Goal: Task Accomplishment & Management: Manage account settings

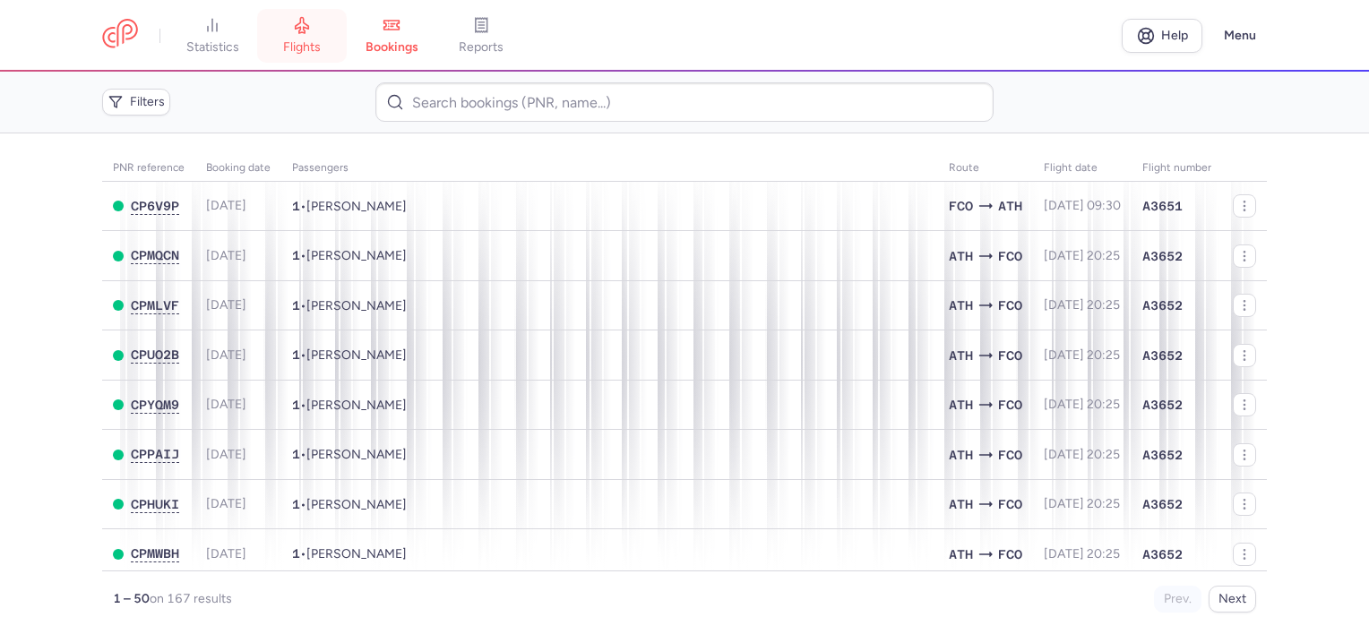
click at [282, 37] on link "flights" at bounding box center [302, 35] width 90 height 39
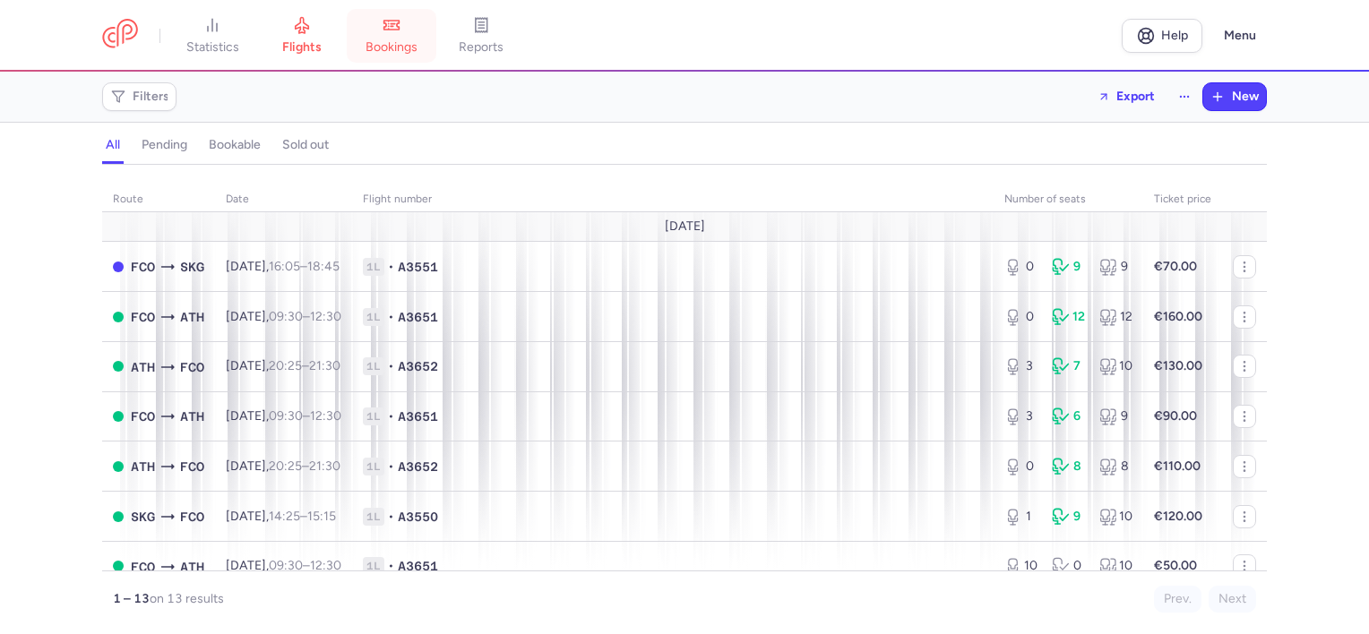
click at [391, 56] on link "bookings" at bounding box center [392, 35] width 90 height 39
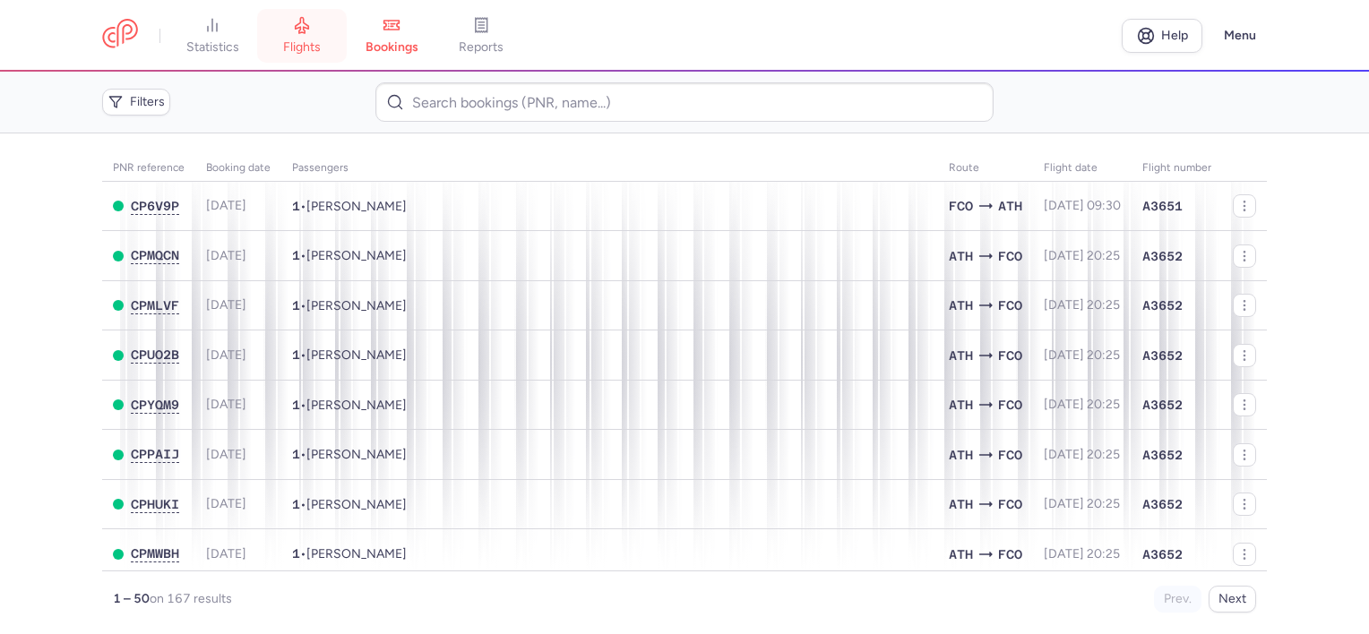
click at [319, 45] on span "flights" at bounding box center [302, 47] width 38 height 16
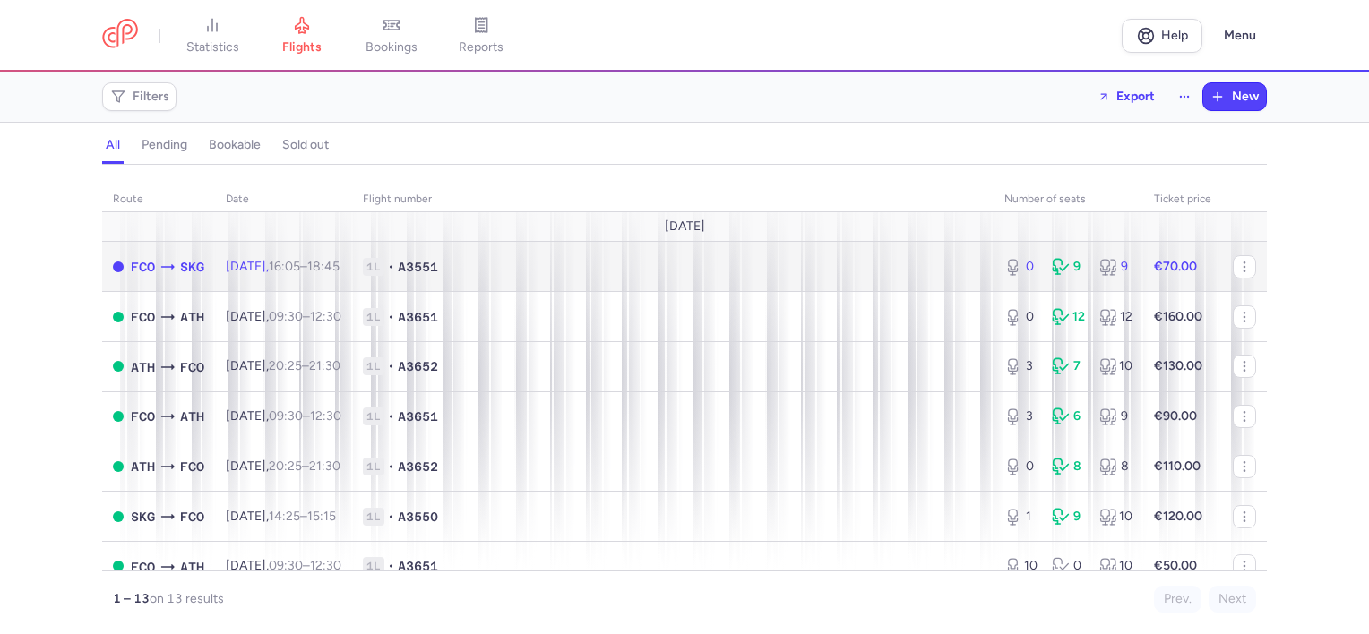
click at [384, 264] on span "1L" at bounding box center [374, 267] width 22 height 18
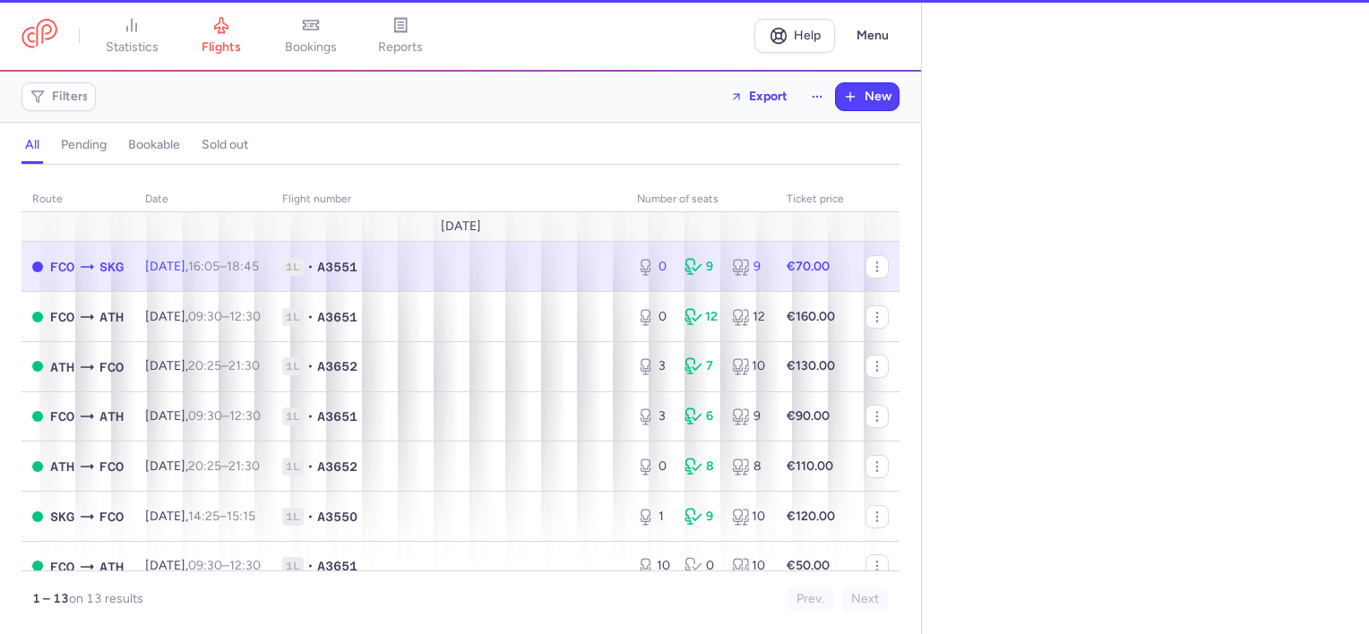
select select "days"
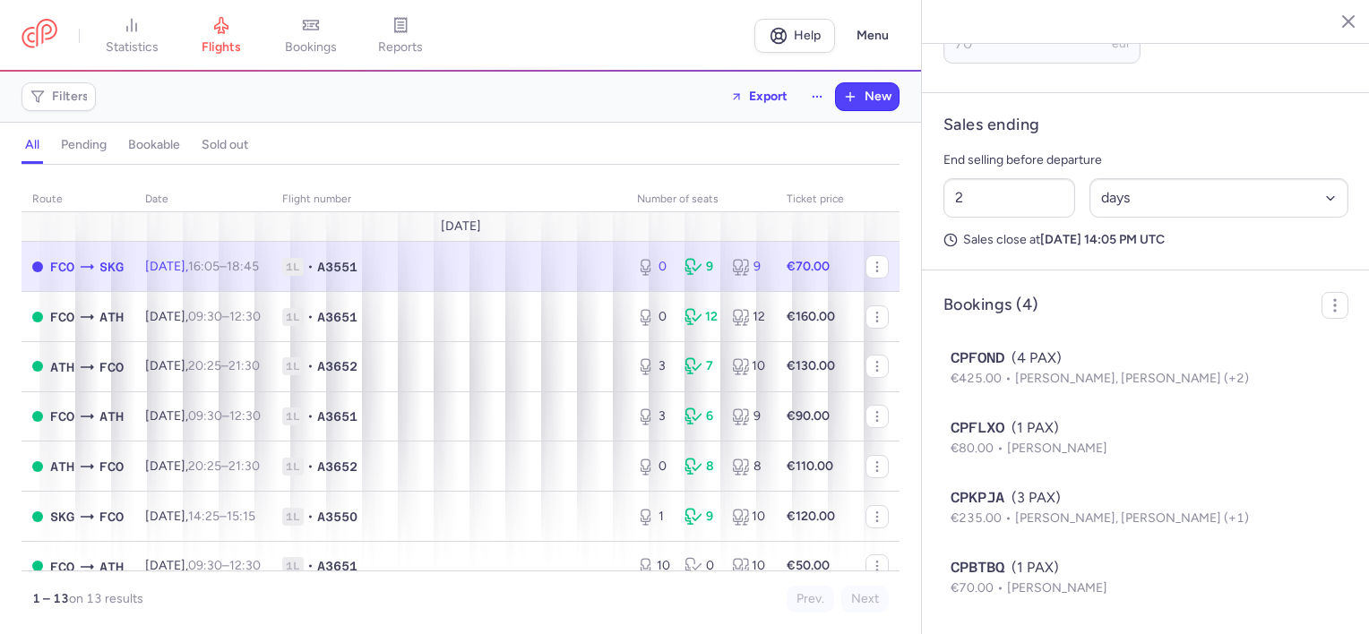
scroll to position [857, 0]
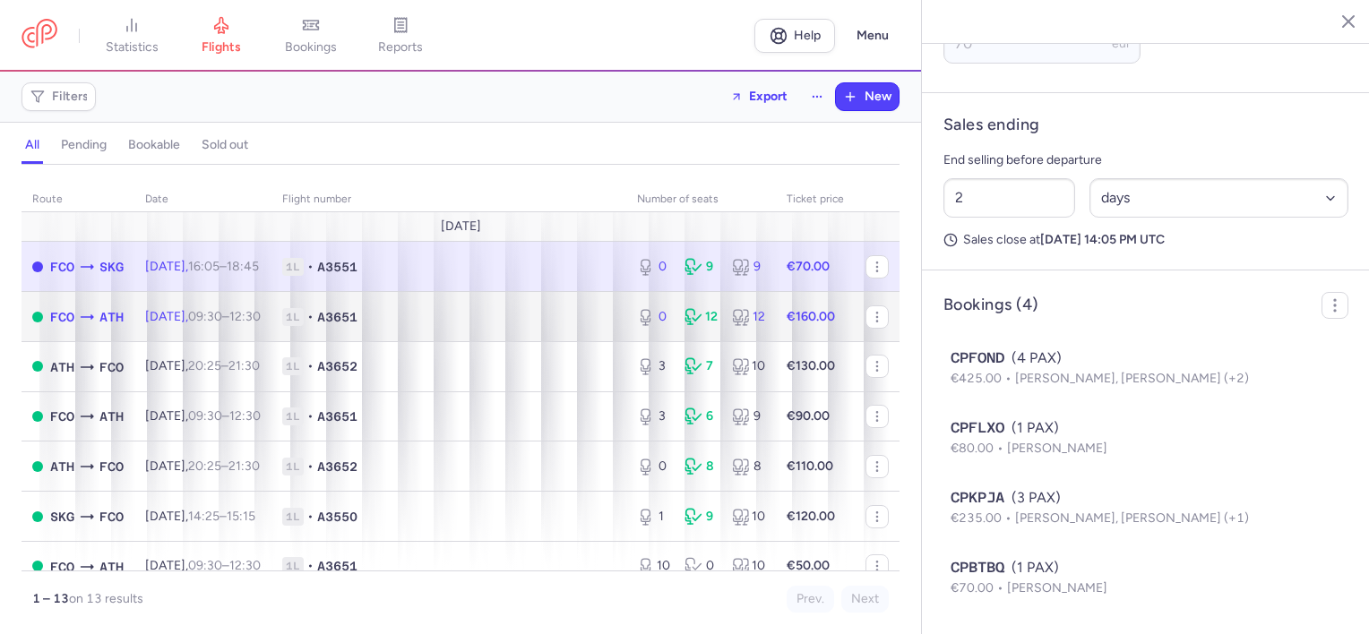
click at [533, 307] on td "1L • A3651" at bounding box center [449, 317] width 355 height 50
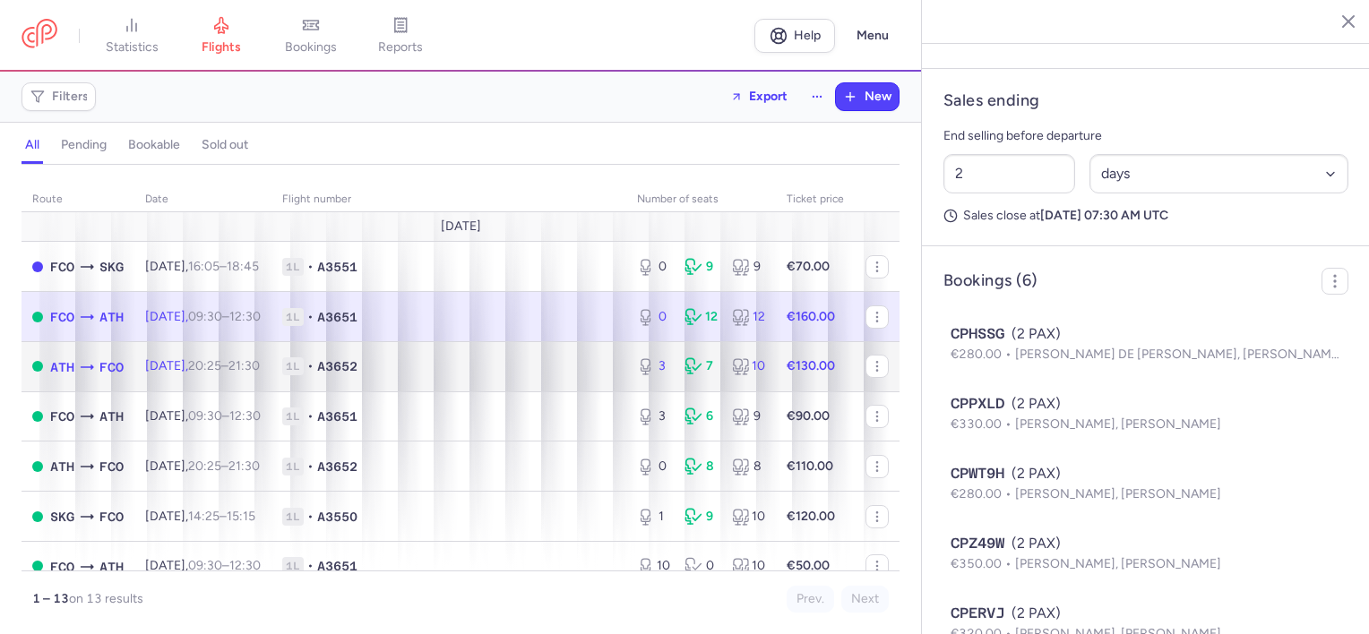
click at [418, 380] on td "1L • A3652" at bounding box center [449, 366] width 355 height 50
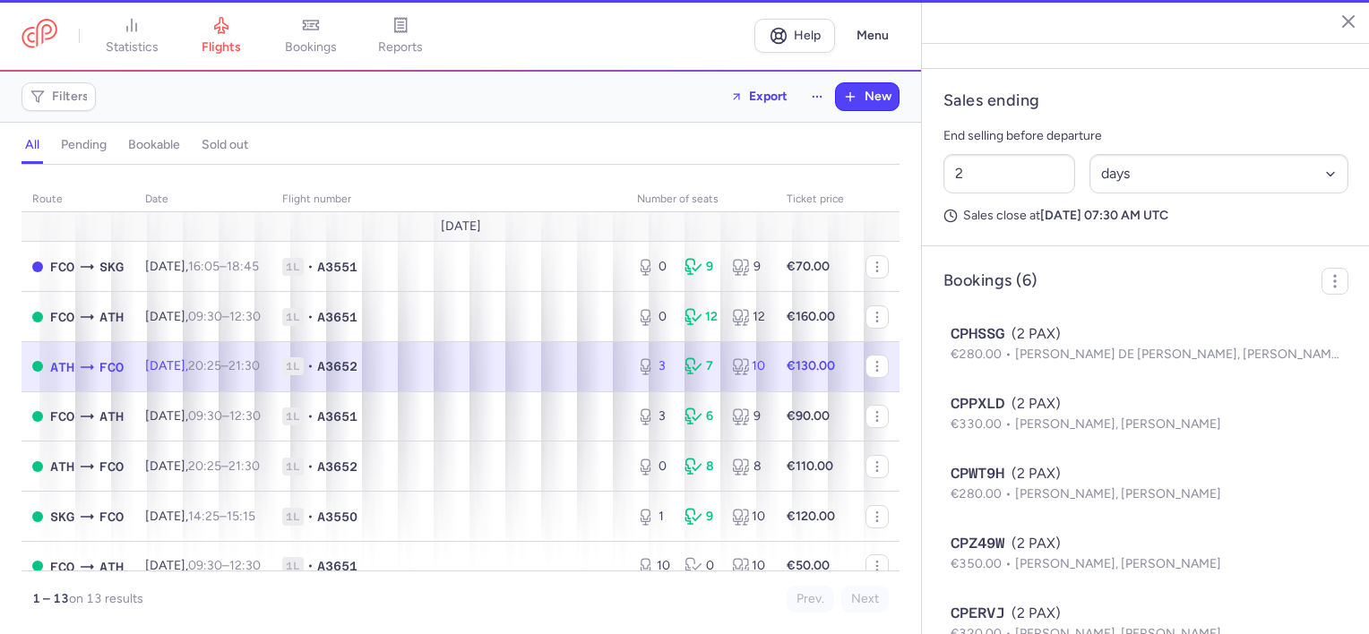
type input "3"
type input "1"
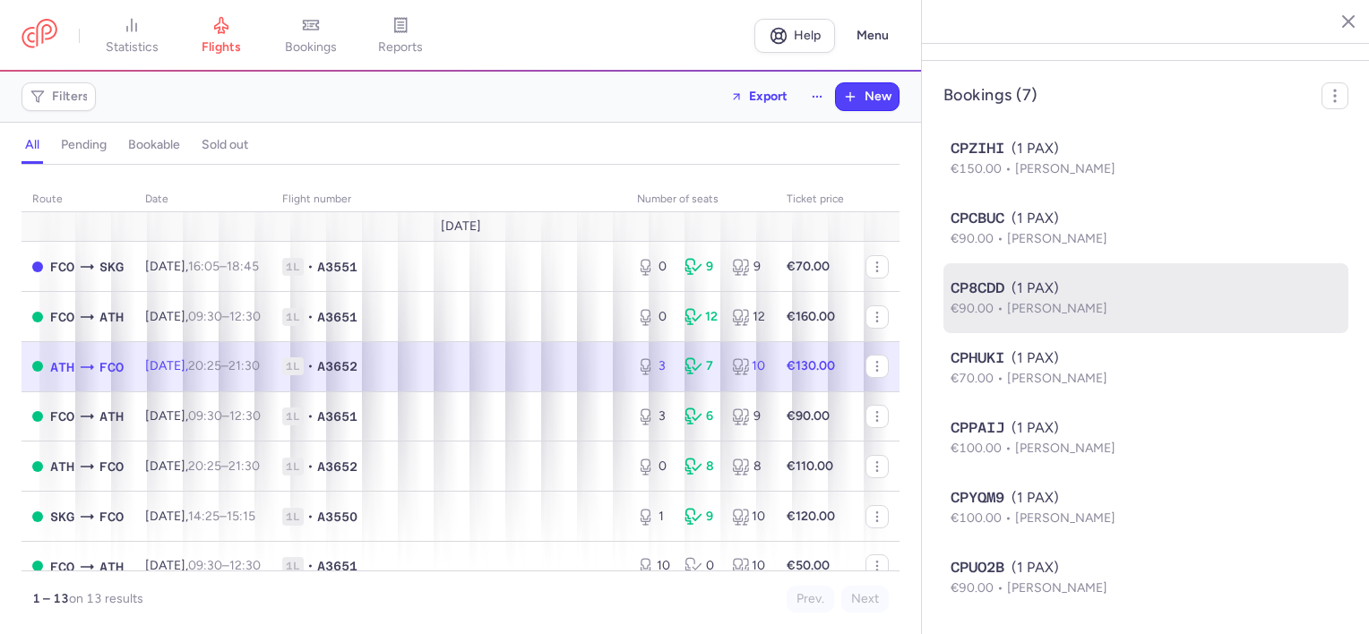
scroll to position [349, 0]
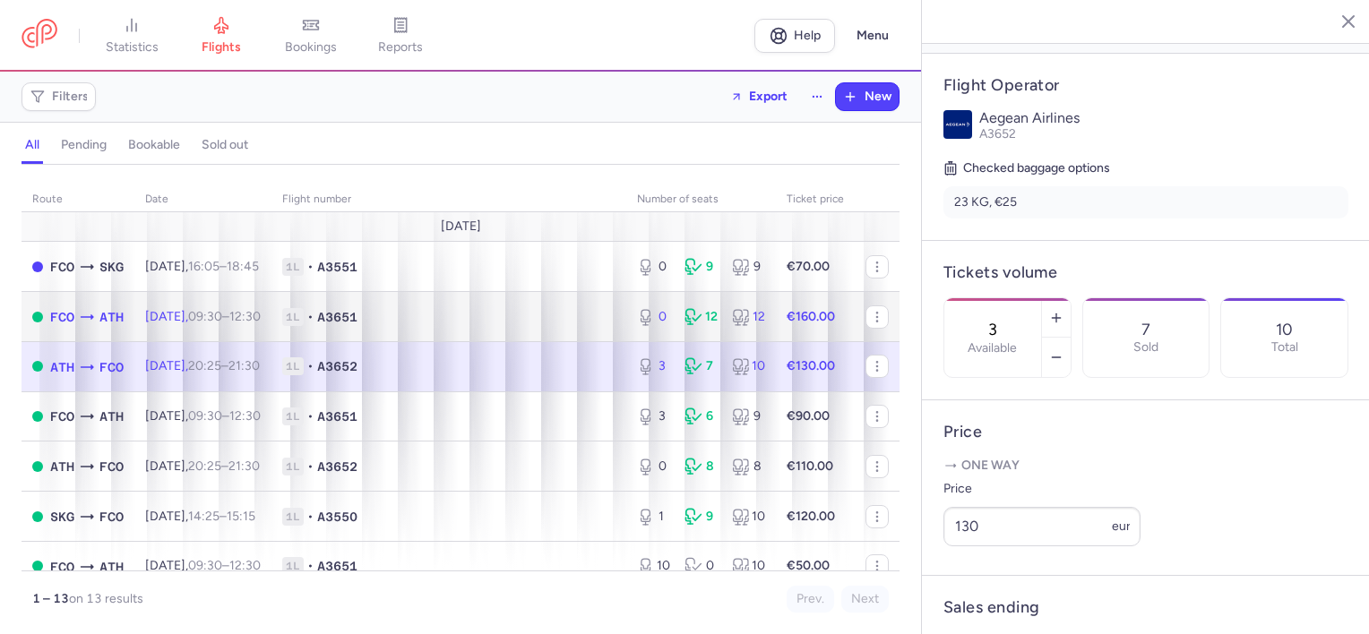
click at [520, 306] on td "1L • A3651" at bounding box center [449, 317] width 355 height 50
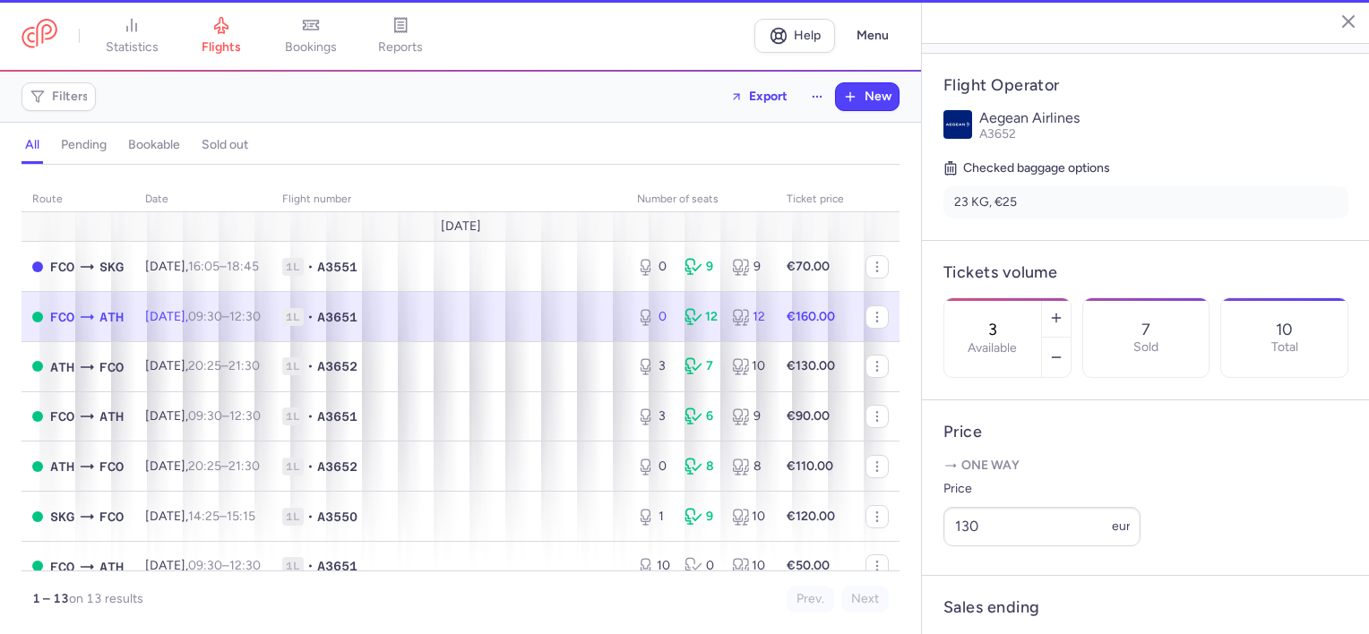
type input "0"
type input "2"
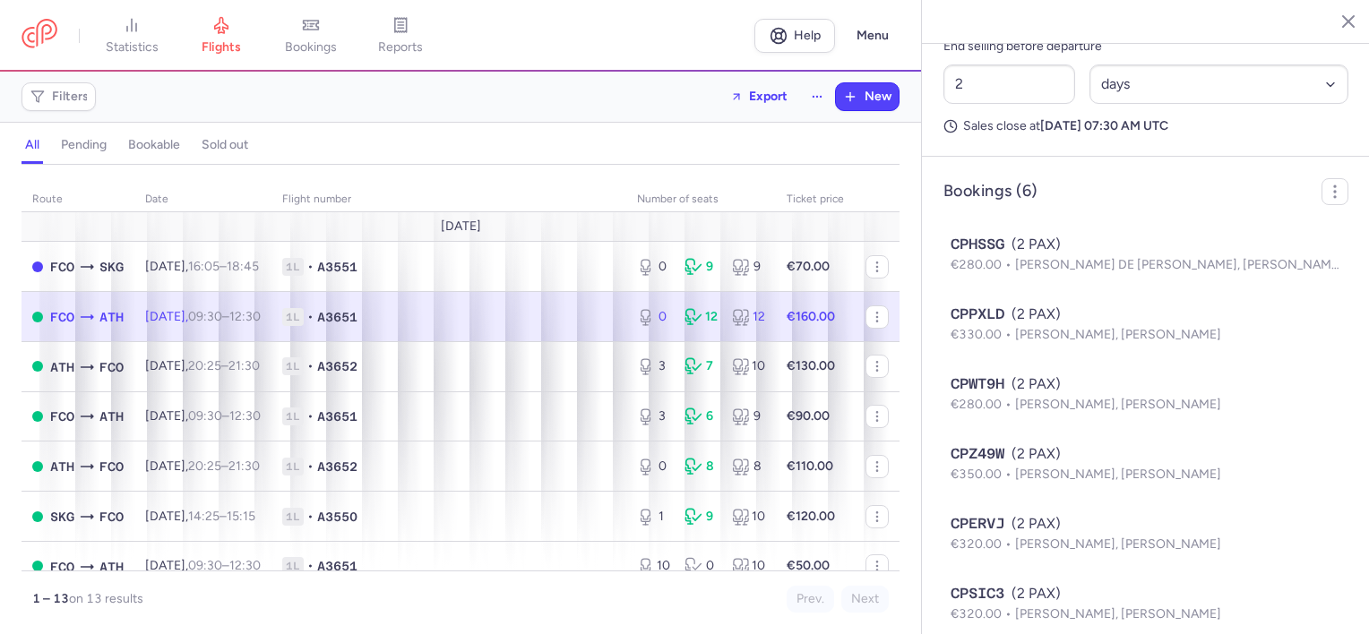
scroll to position [996, 0]
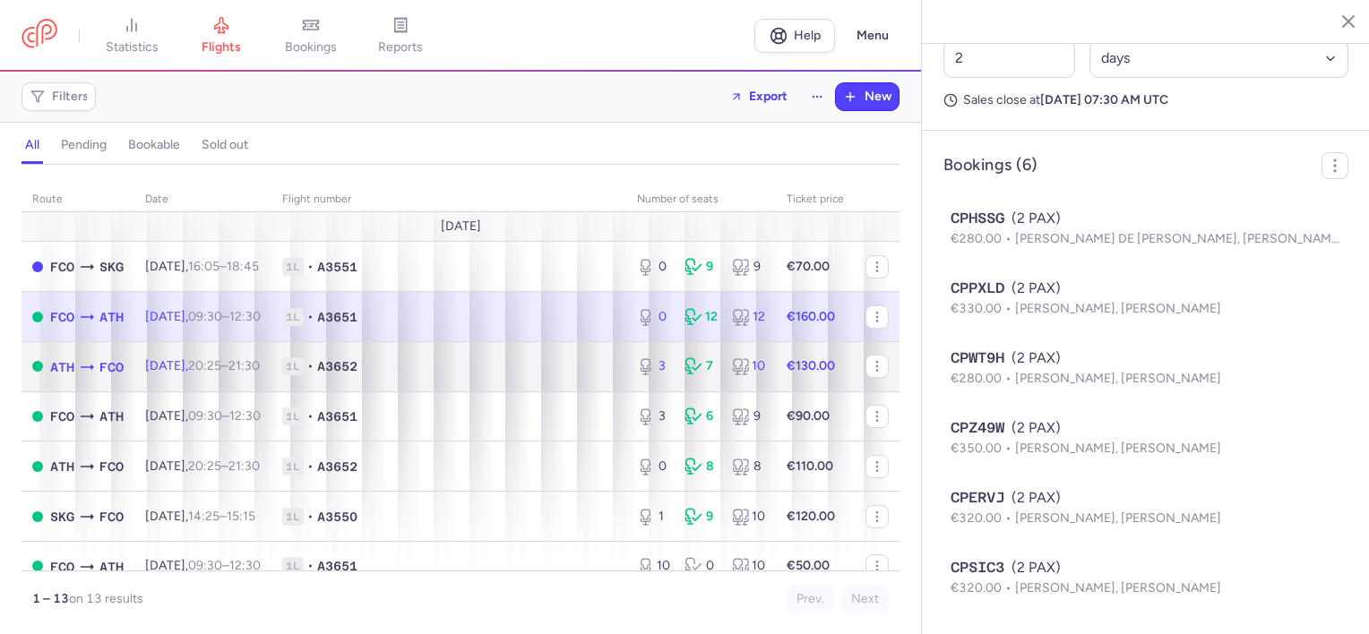
click at [407, 355] on td "1L • A3652" at bounding box center [449, 366] width 355 height 50
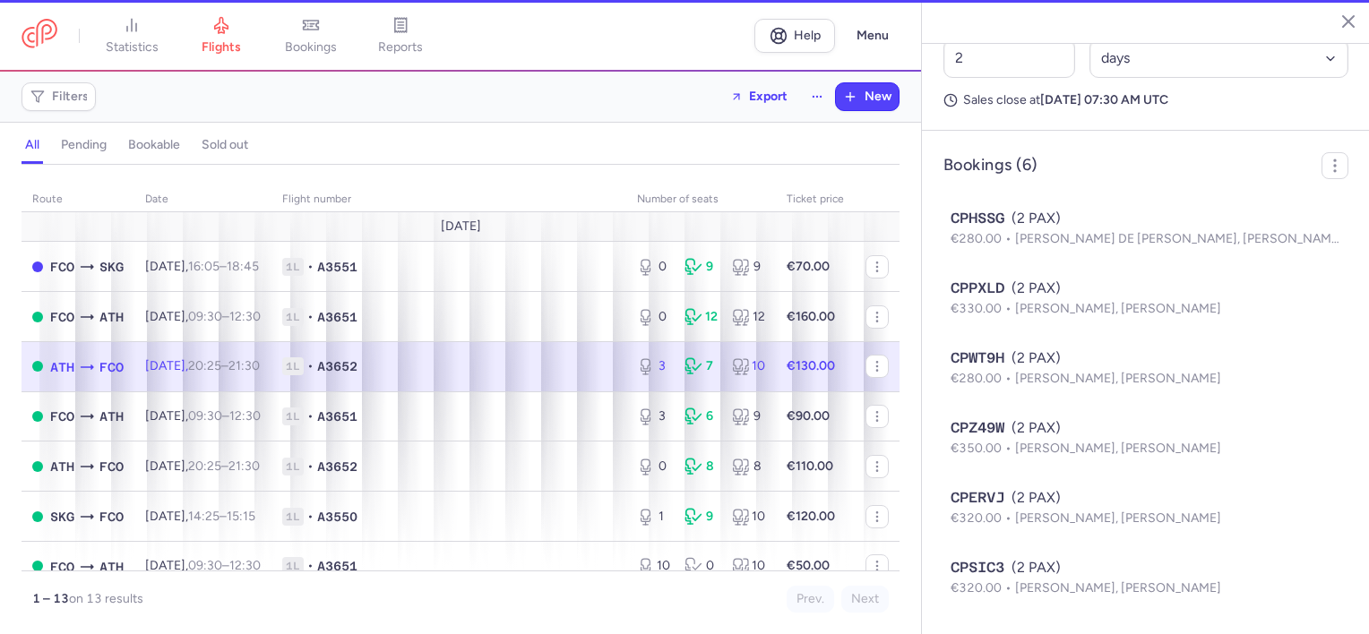
type input "3"
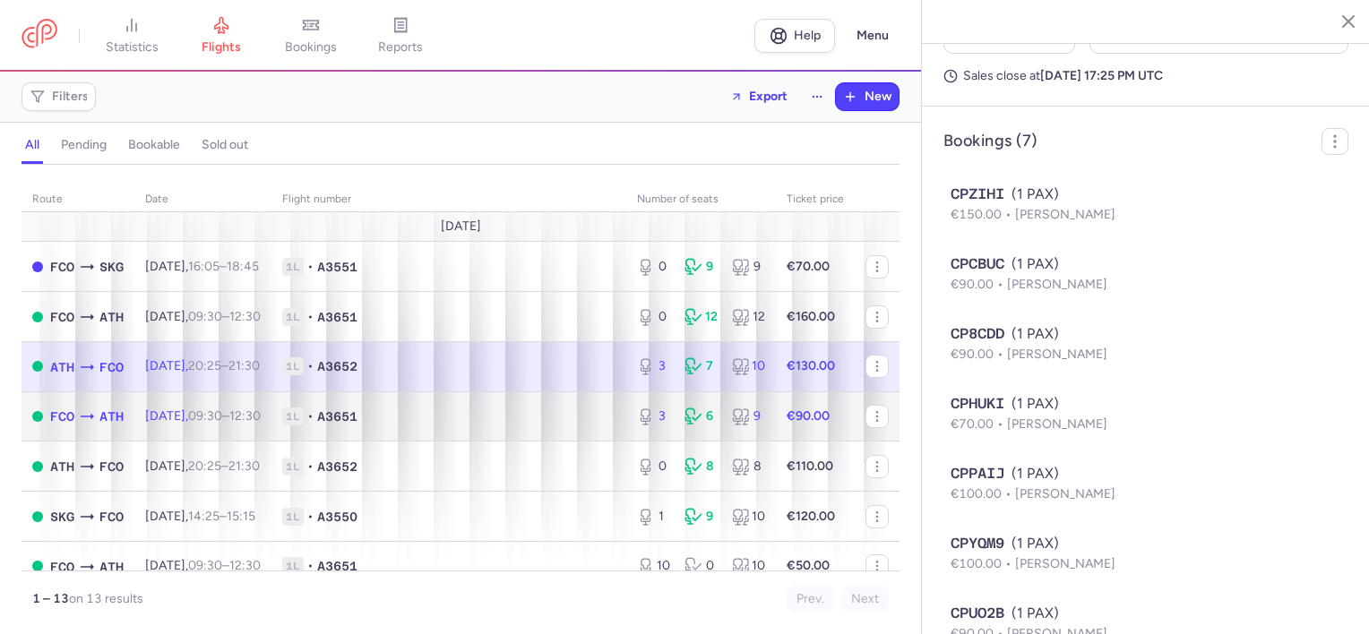
click at [358, 421] on span "A3651" at bounding box center [337, 417] width 40 height 18
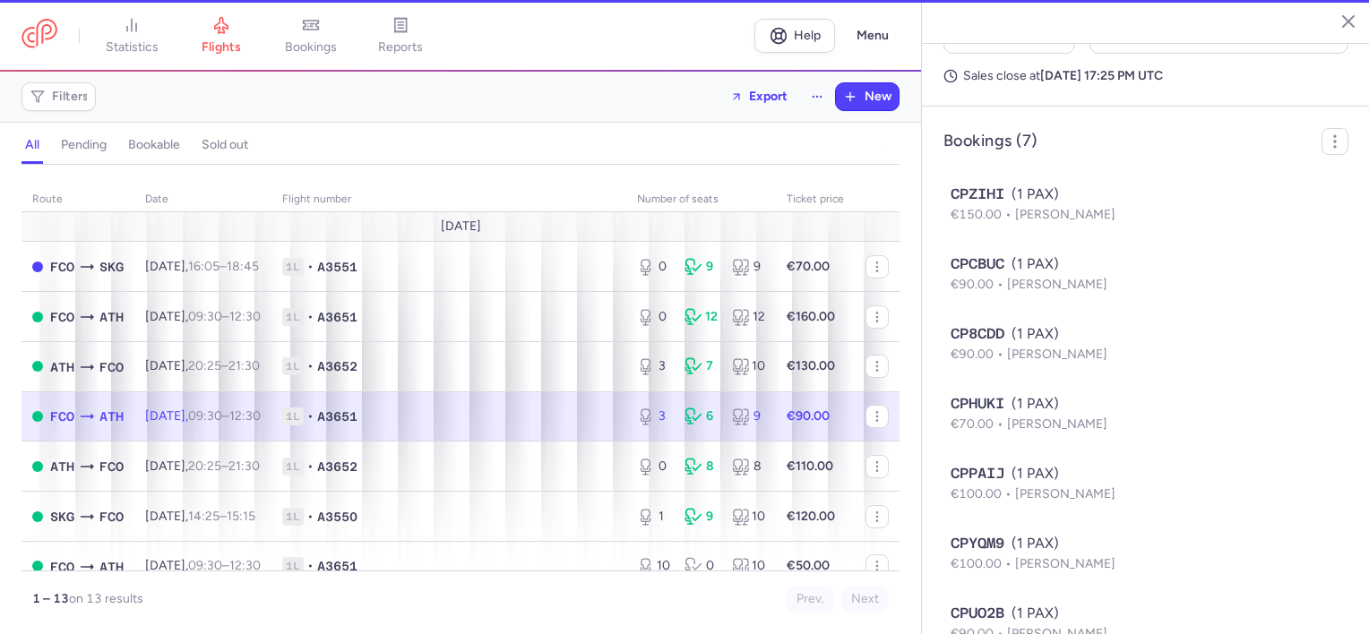
type input "2"
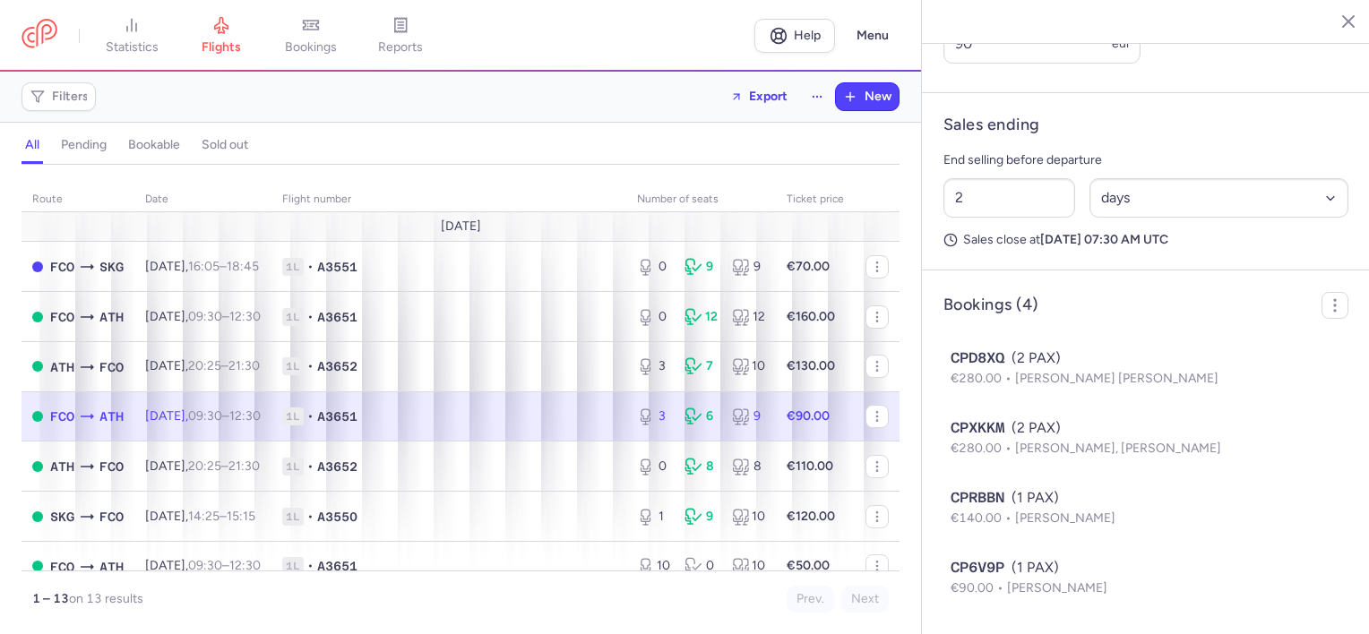
scroll to position [857, 0]
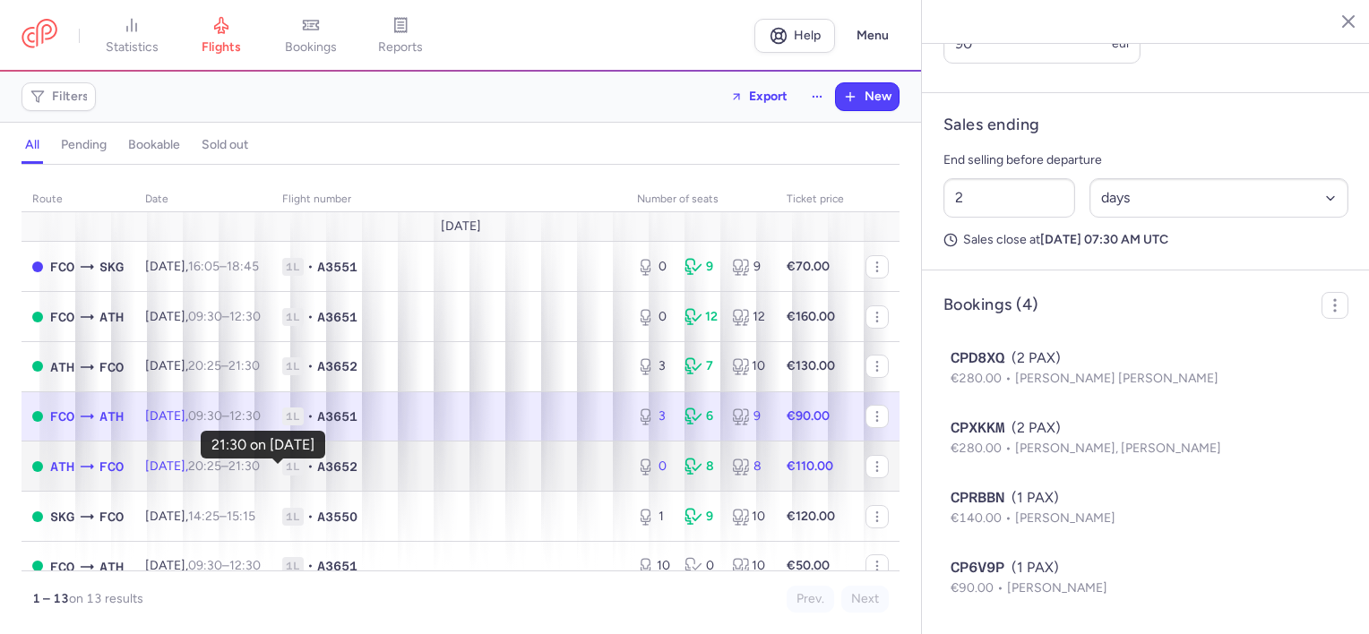
click at [260, 470] on time "21:30 +0" at bounding box center [244, 466] width 31 height 15
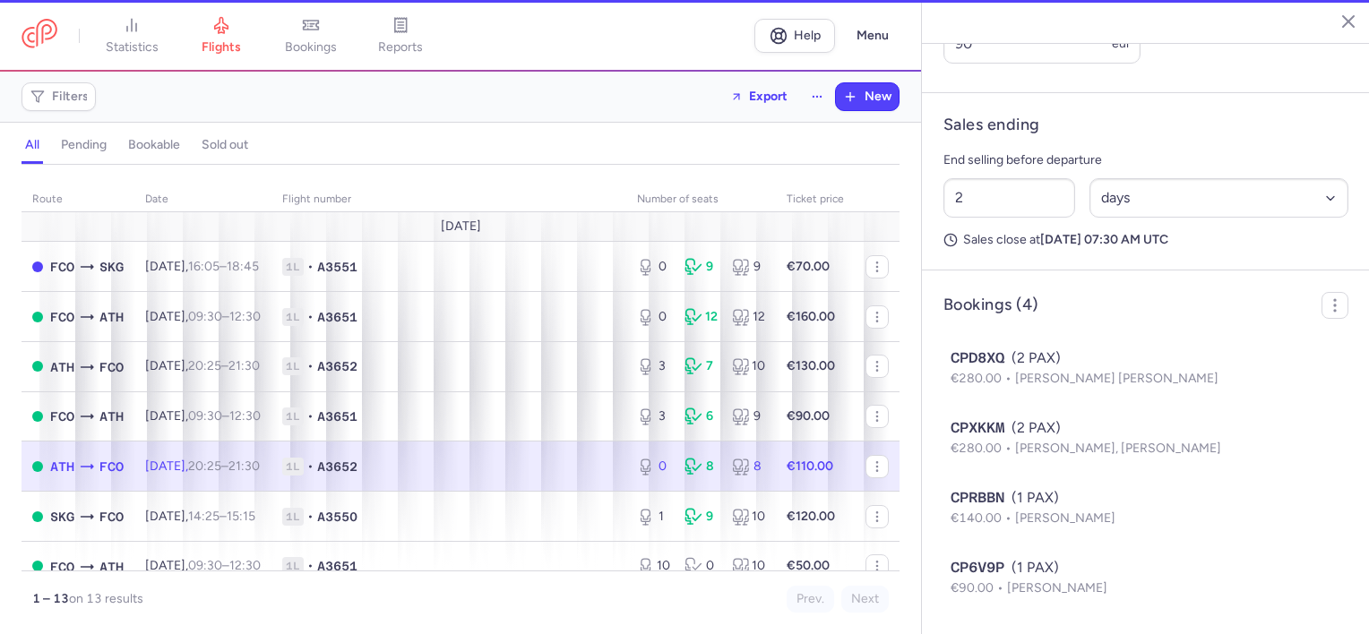
scroll to position [927, 0]
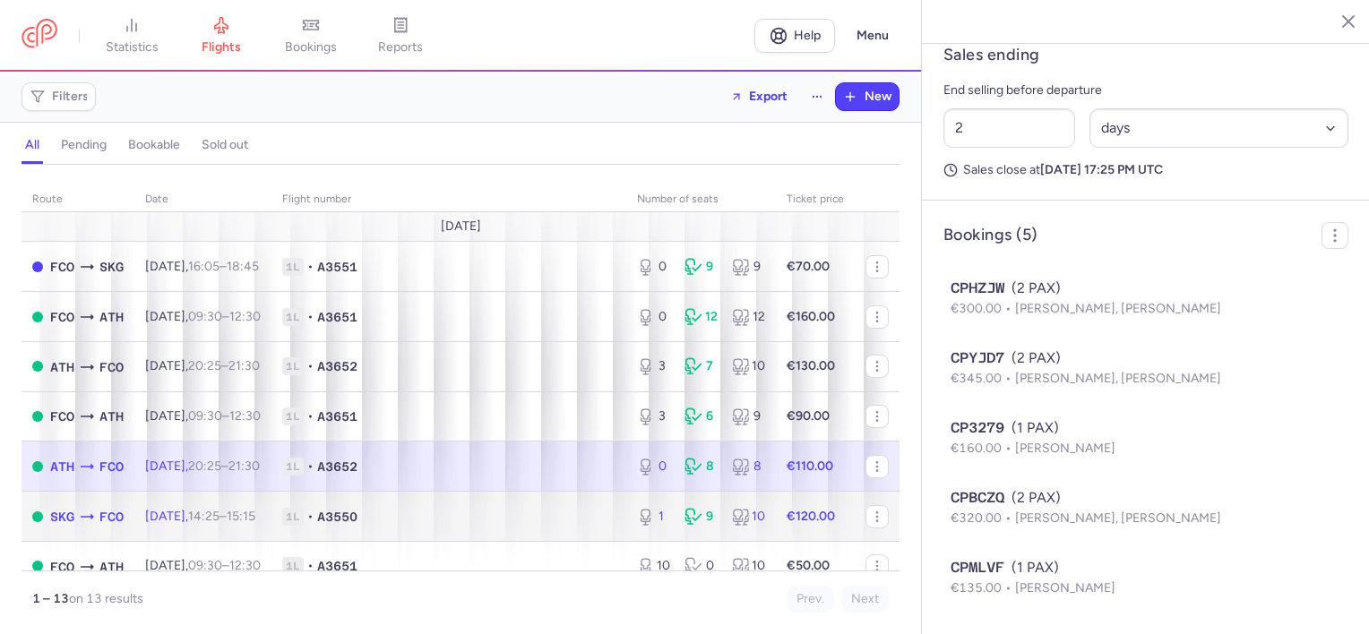
click at [455, 511] on td "1L • A3550" at bounding box center [449, 517] width 355 height 50
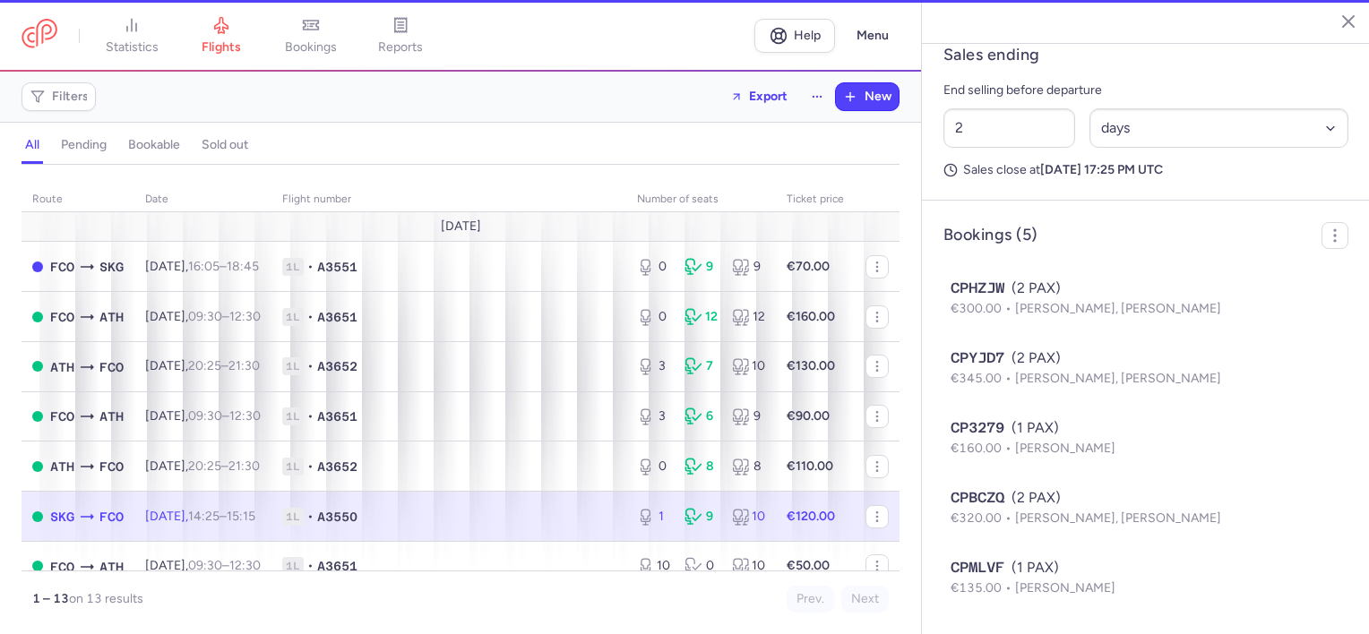
type input "1"
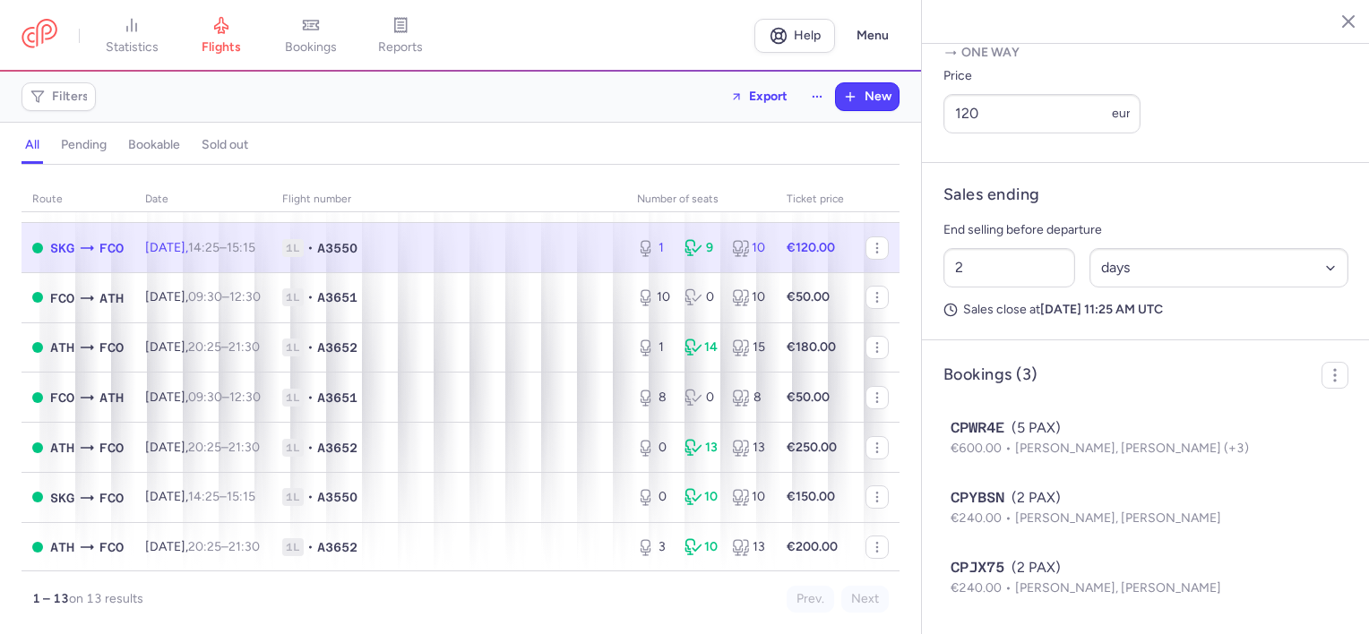
scroll to position [339, 0]
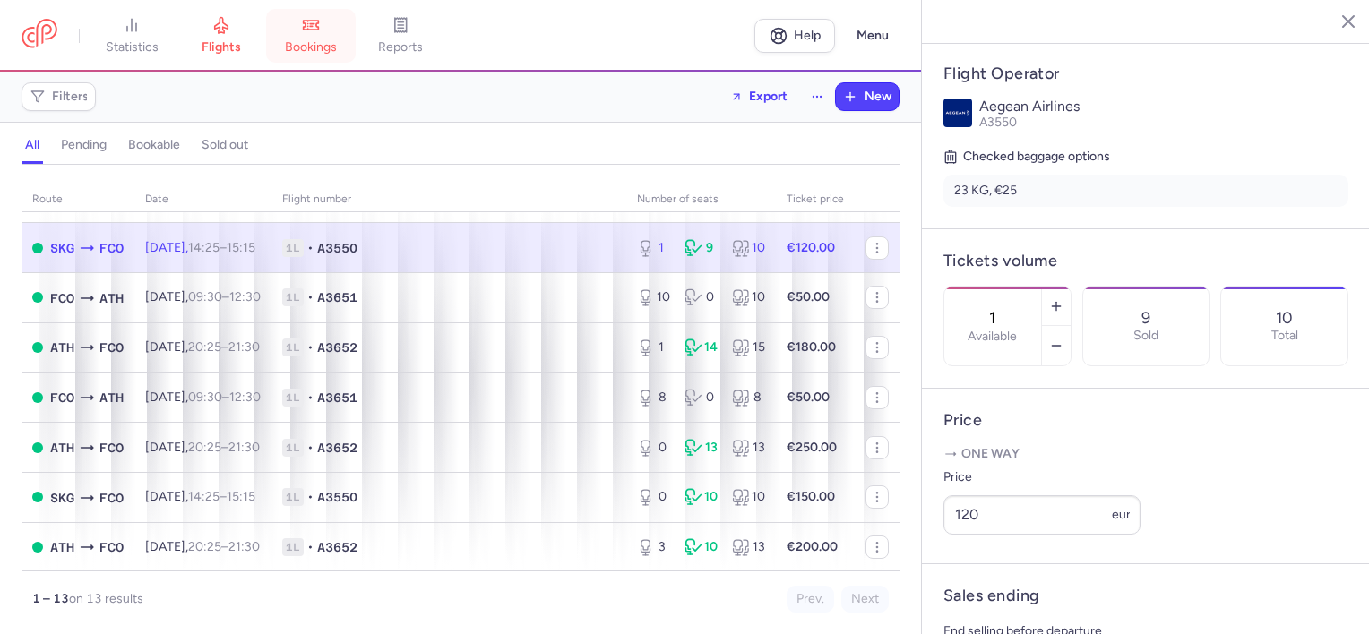
click at [304, 20] on link "bookings" at bounding box center [311, 35] width 90 height 39
